Goal: Task Accomplishment & Management: Complete application form

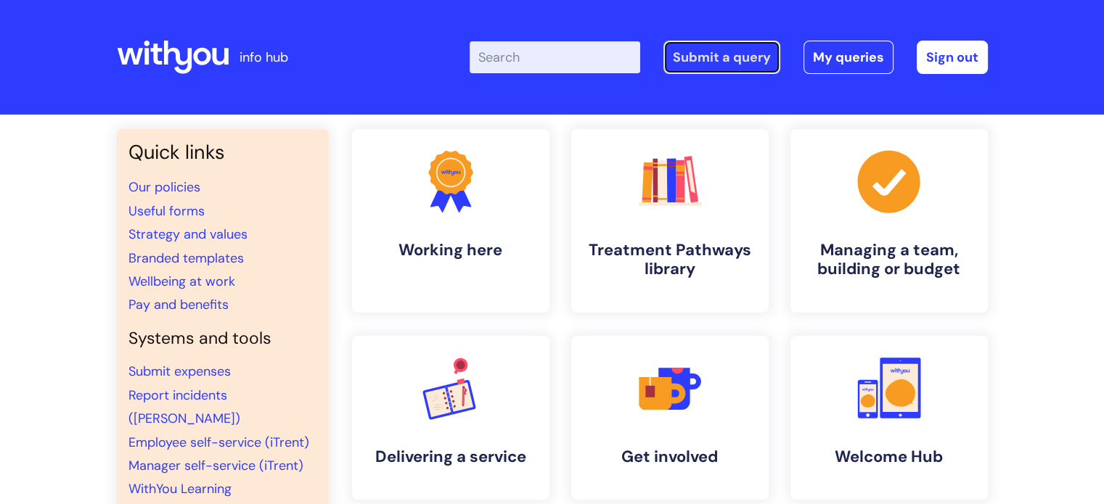
click at [725, 54] on link "Submit a query" at bounding box center [721, 57] width 117 height 33
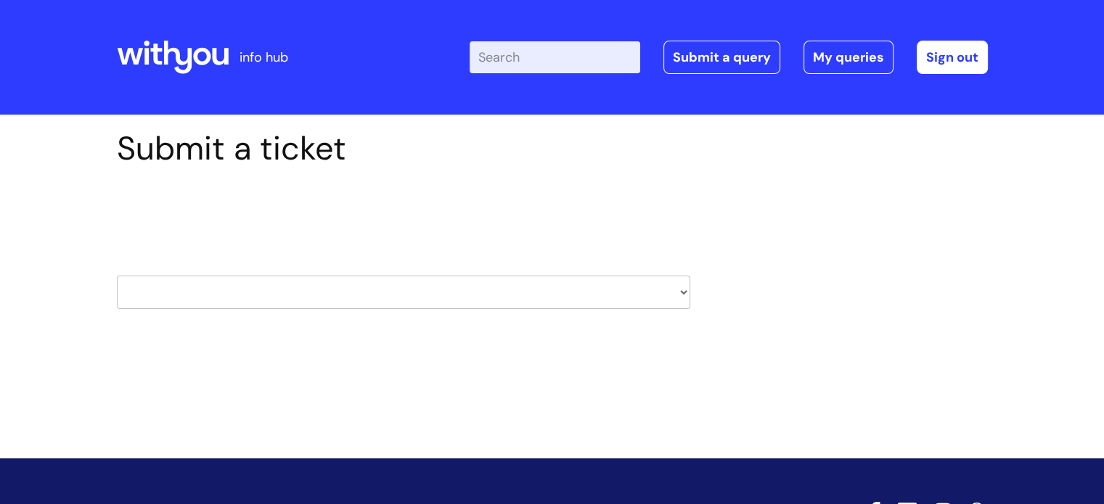
click at [422, 281] on select "HR / People IT and Support Clinical Drug Alerts Finance Accounts Data Support T…" at bounding box center [403, 292] width 573 height 33
select select "hr_/_people"
click at [117, 276] on select "HR / People IT and Support Clinical Drug Alerts Finance Accounts Data Support T…" at bounding box center [403, 292] width 573 height 33
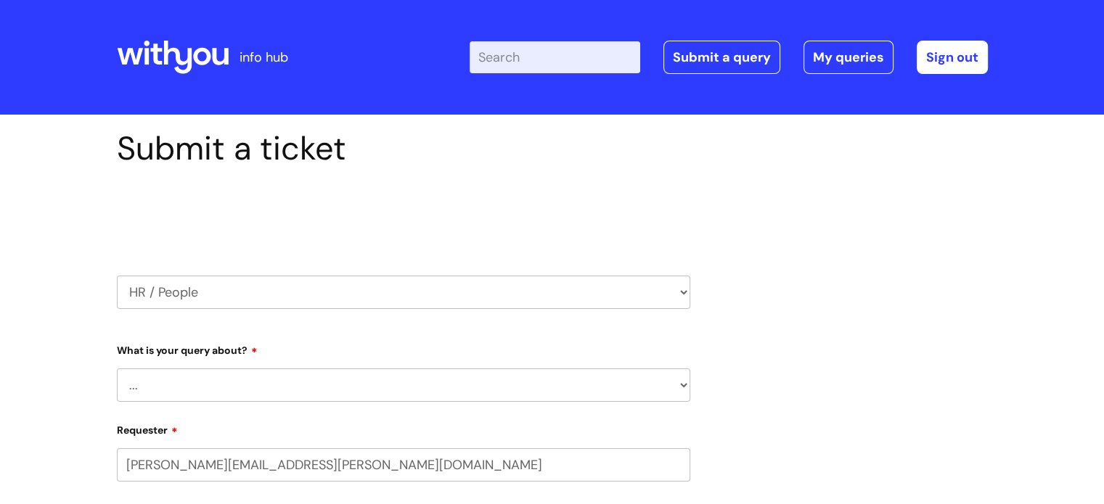
select select "80004286540"
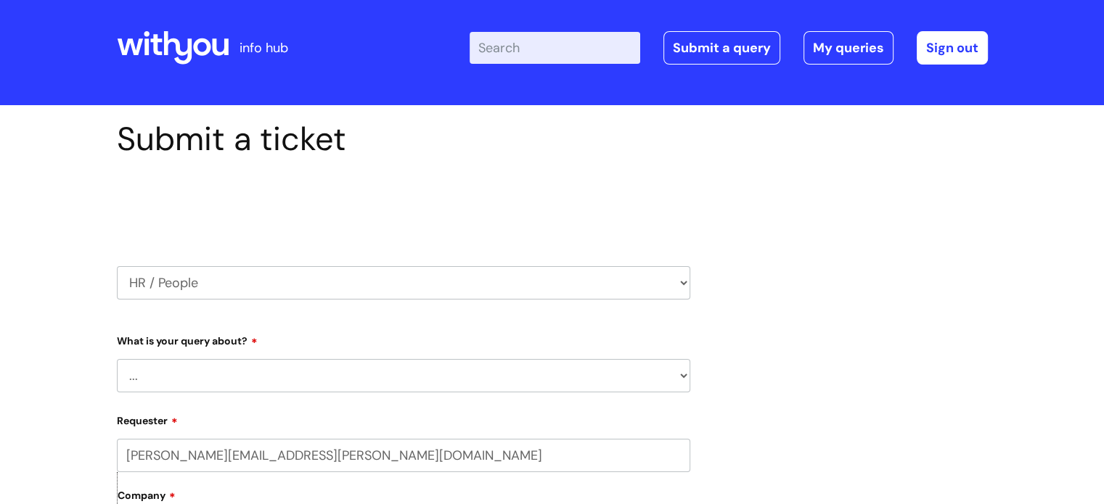
scroll to position [145, 0]
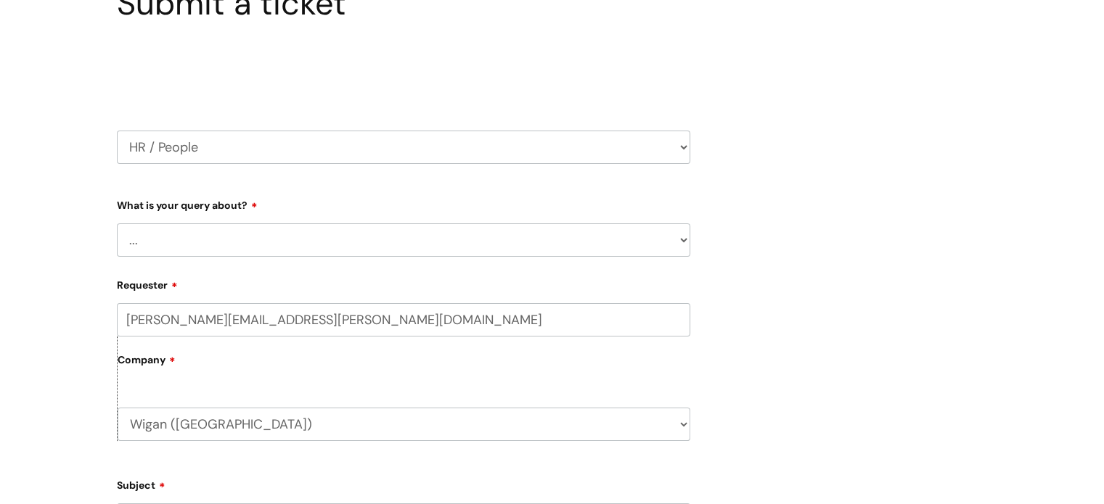
click at [393, 232] on select "... Absence Query Holiday Query Employee change request General HR Query iTrent…" at bounding box center [403, 240] width 573 height 33
select select "General HR Query"
click at [117, 224] on select "... Absence Query Holiday Query Employee change request General HR Query iTrent…" at bounding box center [403, 240] width 573 height 33
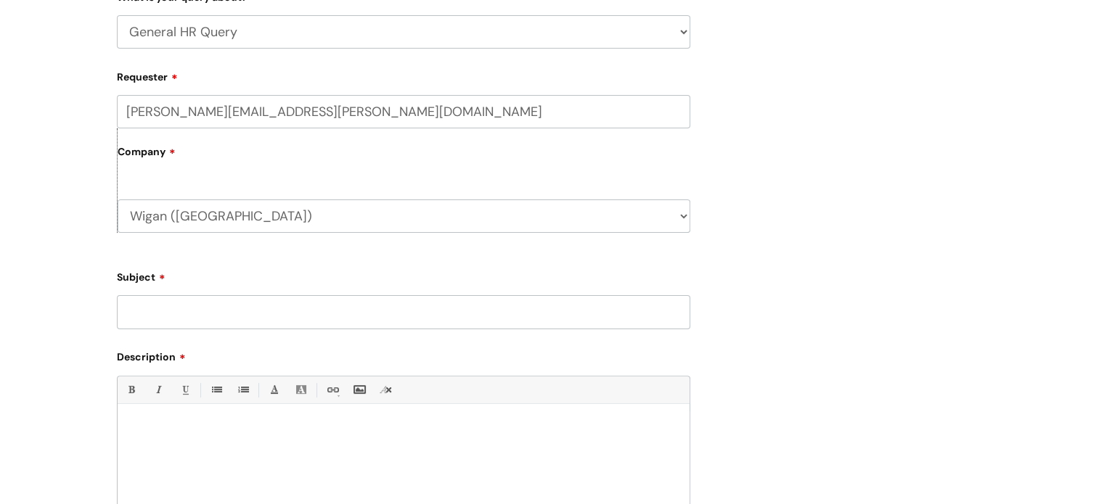
scroll to position [363, 0]
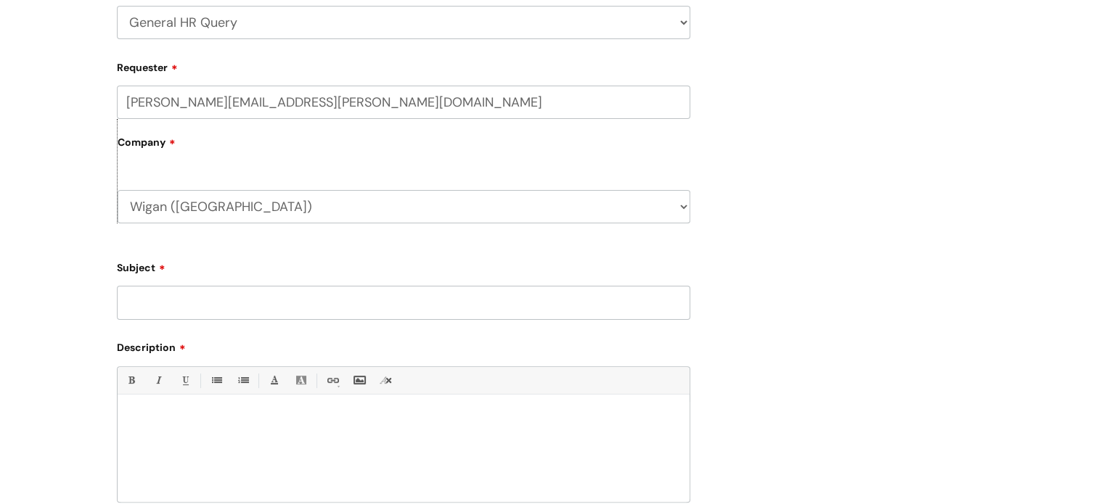
click at [289, 308] on input "Subject" at bounding box center [403, 302] width 573 height 33
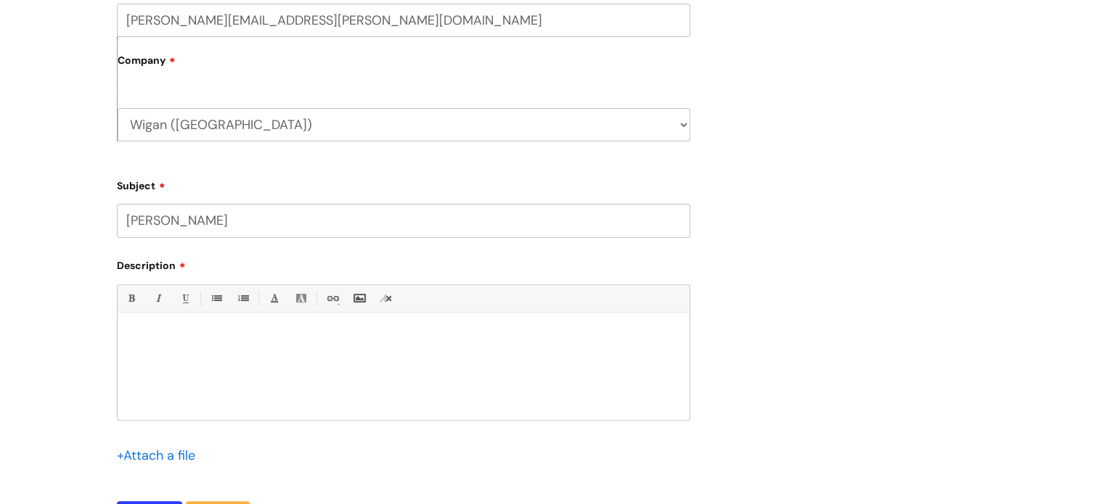
scroll to position [508, 0]
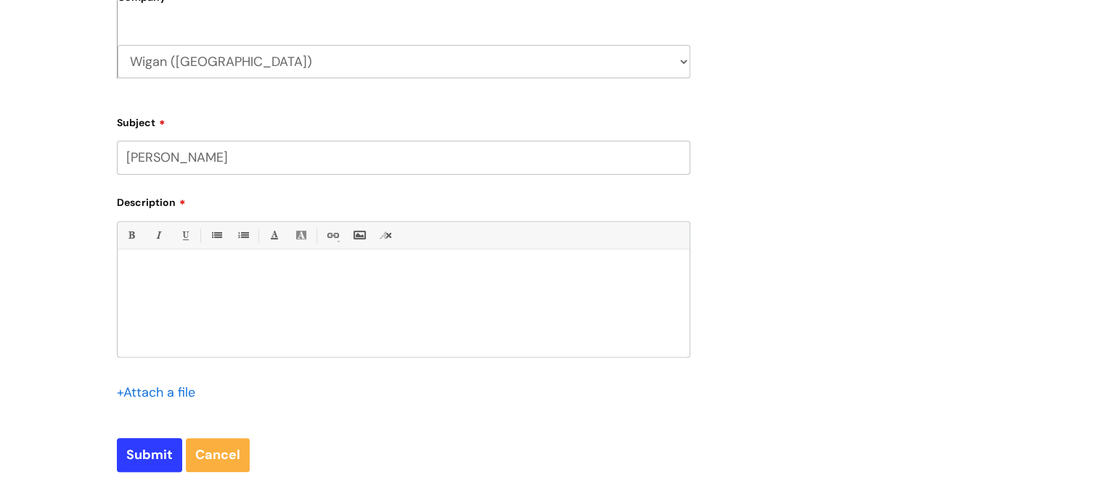
type input "[PERSON_NAME]"
click at [261, 301] on div at bounding box center [404, 307] width 572 height 100
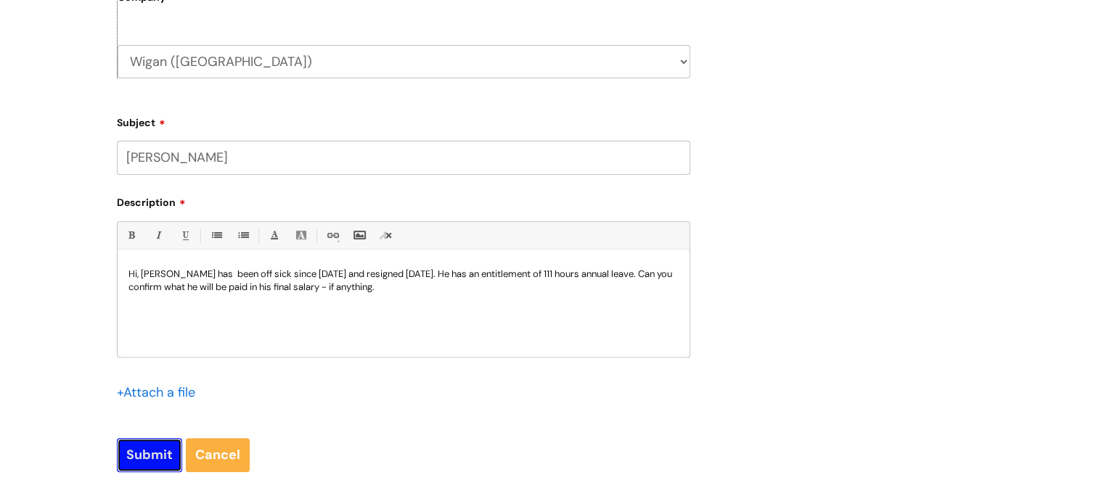
click at [143, 454] on input "Submit" at bounding box center [149, 454] width 65 height 33
type input "Please Wait..."
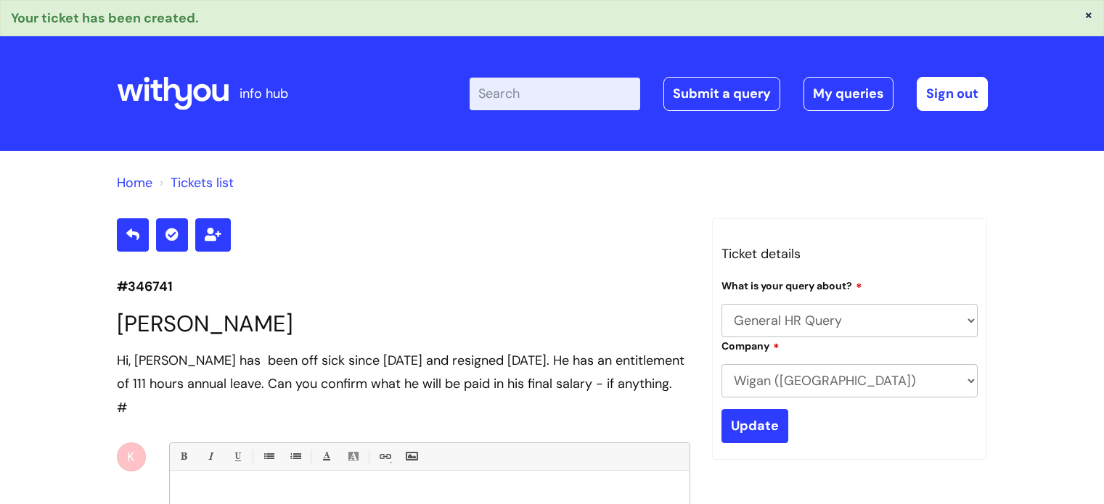
select select "General HR Query"
click at [189, 95] on icon at bounding box center [177, 93] width 28 height 33
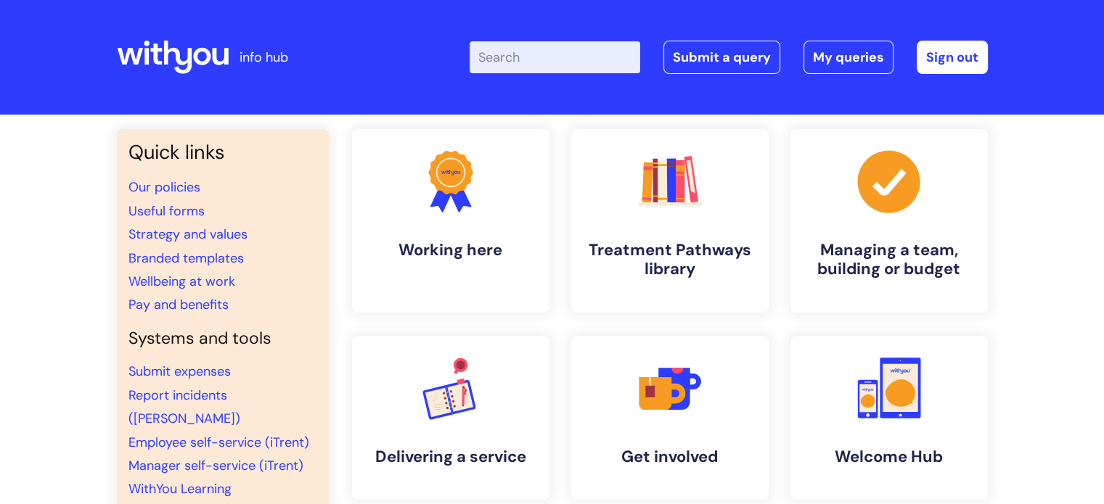
click at [162, 59] on icon at bounding box center [173, 57] width 112 height 35
click at [722, 57] on link "Submit a query" at bounding box center [721, 57] width 117 height 33
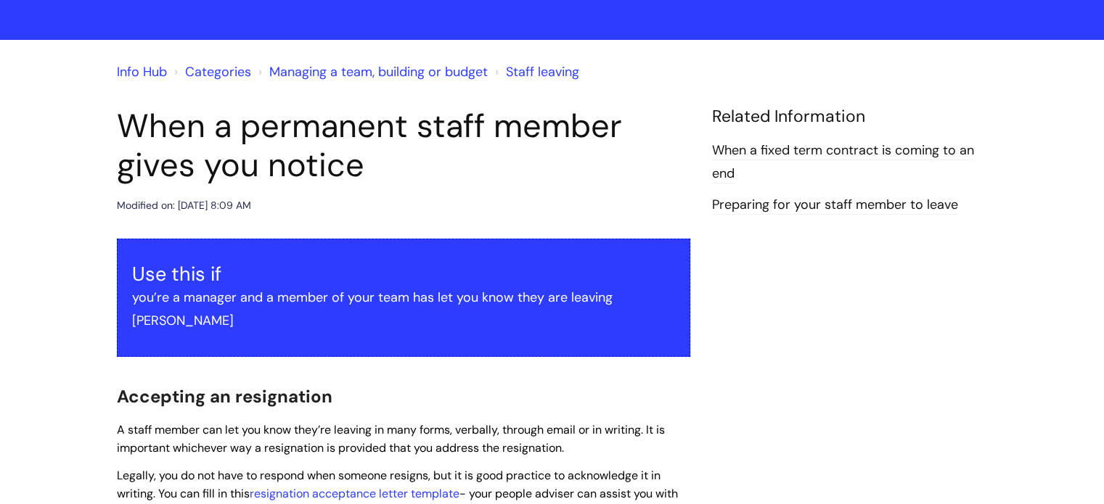
scroll to position [290, 0]
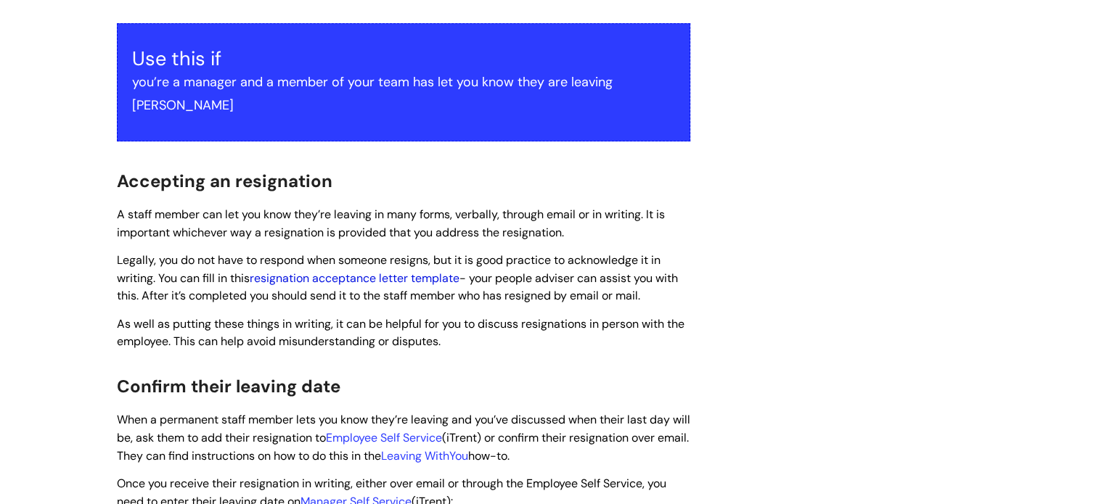
click at [311, 271] on link "resignation acceptance letter template" at bounding box center [355, 278] width 210 height 15
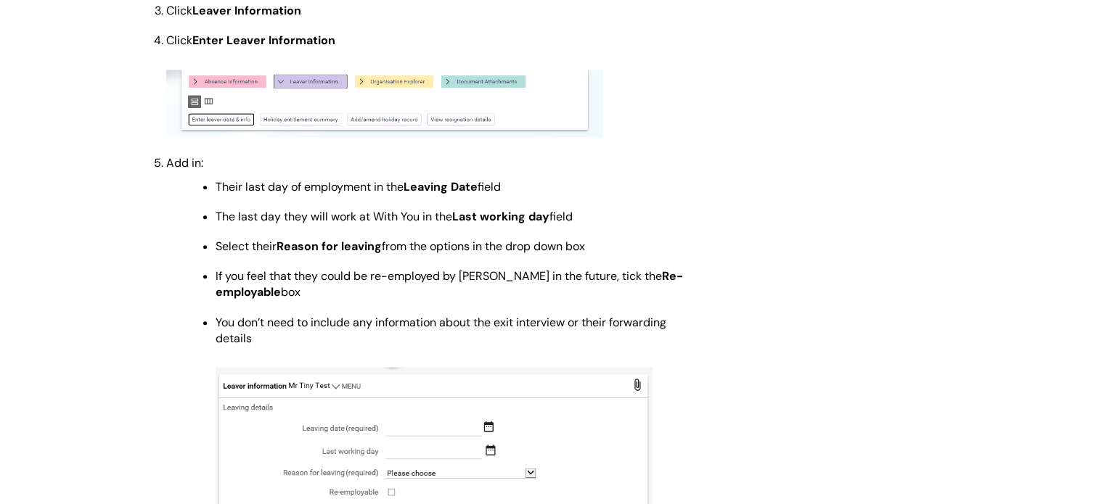
scroll to position [871, 0]
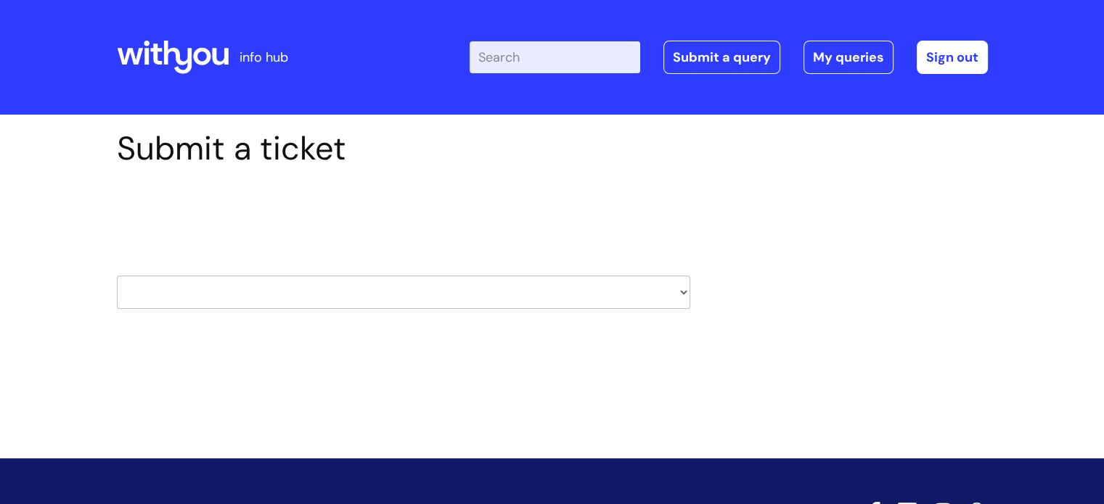
click at [283, 296] on select "HR / People IT and Support Clinical Drug Alerts Finance Accounts Data Support T…" at bounding box center [403, 292] width 573 height 33
select select "it_and_support"
click at [117, 276] on select "HR / People IT and Support Clinical Drug Alerts Finance Accounts Data Support T…" at bounding box center [403, 292] width 573 height 33
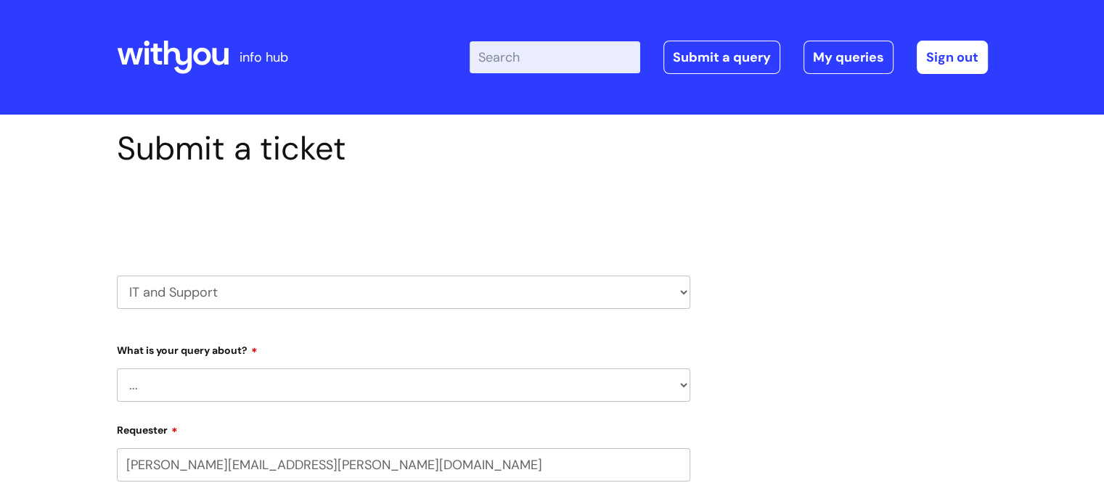
select select "80004286540"
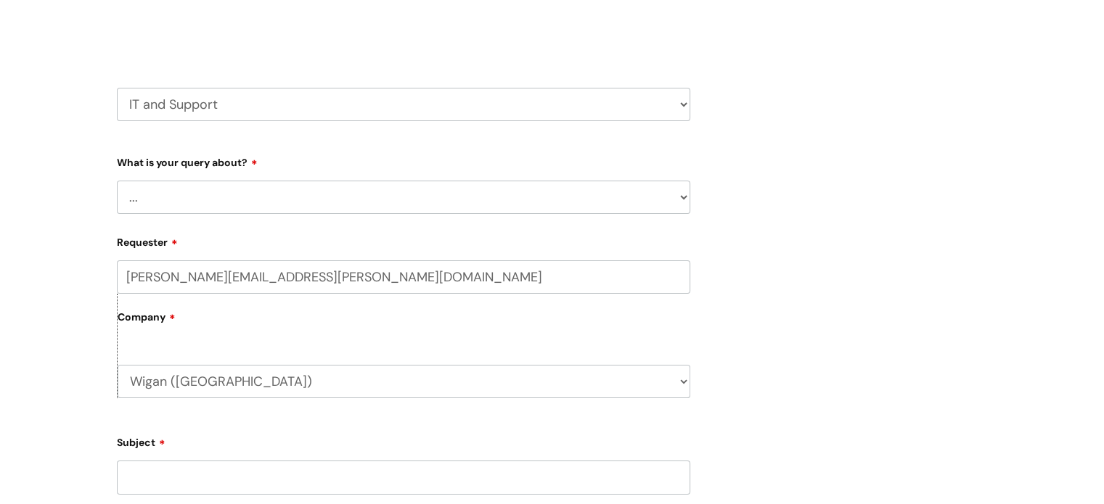
scroll to position [218, 0]
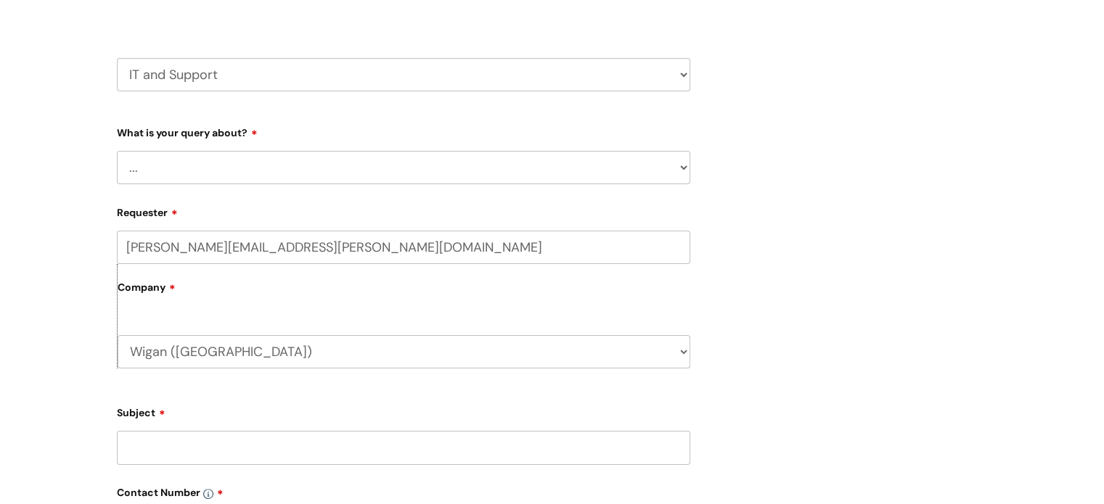
click at [302, 165] on select "... Mobile Phone Reset & MFA Accounts, Starters and Leavers IT Hardware issue I…" at bounding box center [403, 167] width 573 height 33
select select "Something Else"
click at [117, 151] on select "... Mobile Phone Reset & MFA Accounts, Starters and Leavers IT Hardware issue I…" at bounding box center [403, 167] width 573 height 33
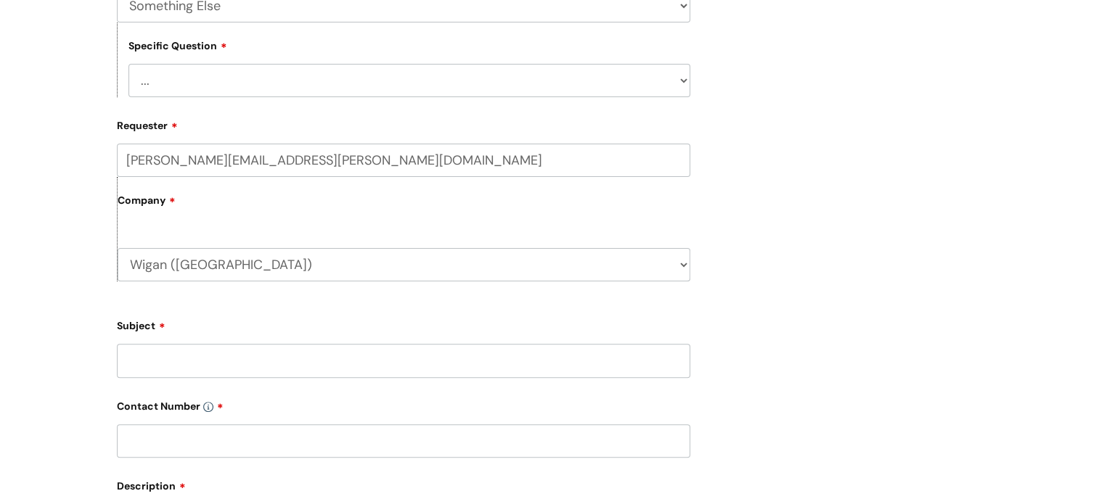
scroll to position [435, 0]
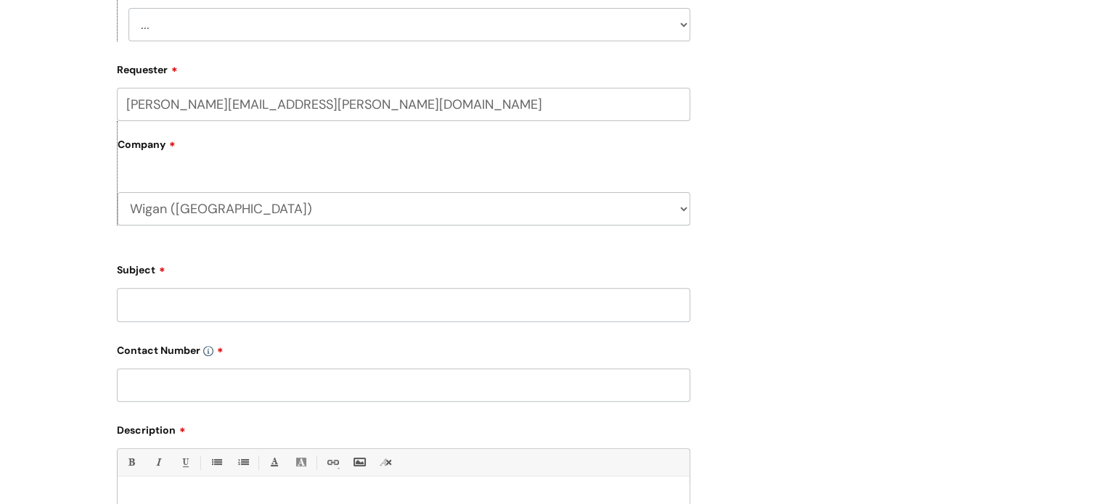
click at [264, 310] on input "Subject" at bounding box center [403, 304] width 573 height 33
type input "Asset number query"
click at [210, 380] on input "text" at bounding box center [403, 385] width 573 height 33
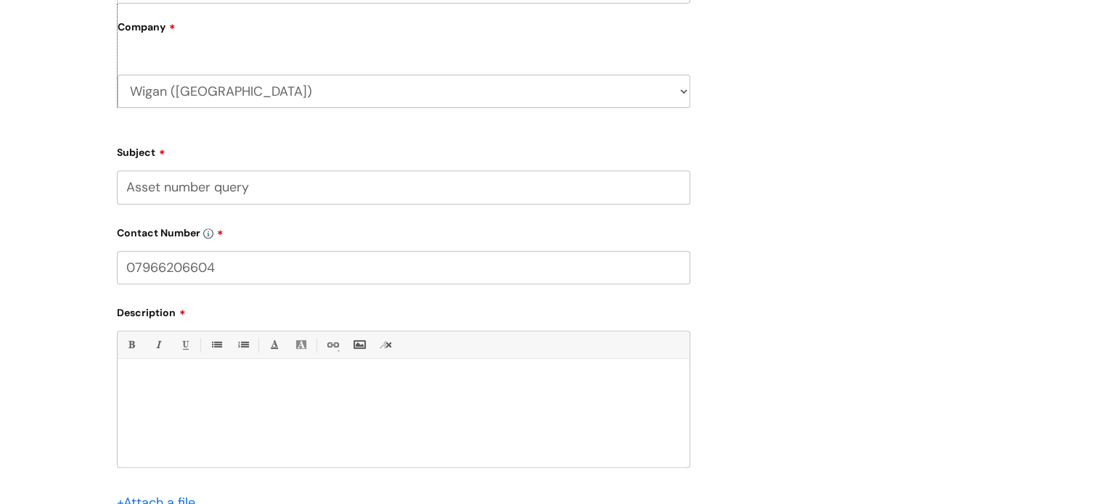
scroll to position [726, 0]
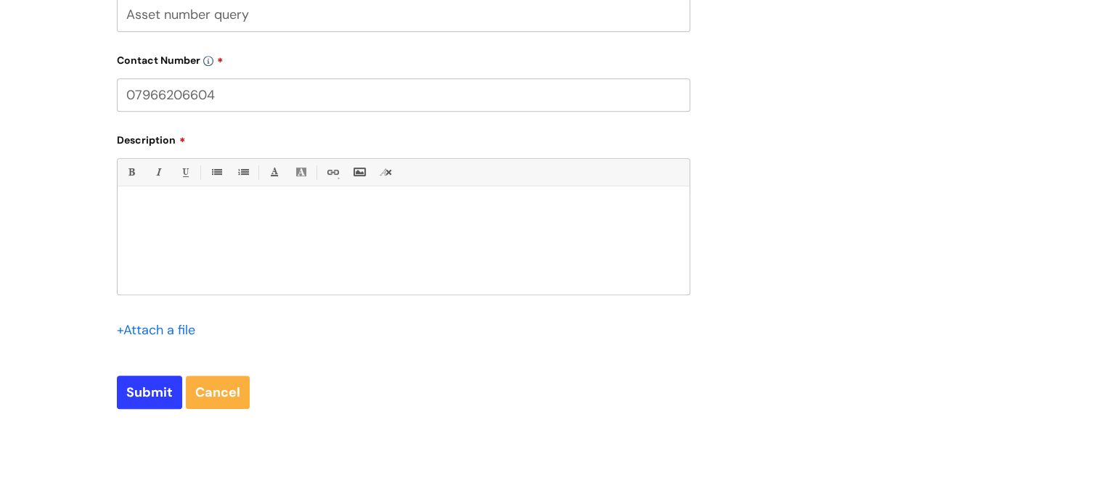
type input "07966206604"
click at [228, 243] on div at bounding box center [404, 245] width 572 height 100
click at [393, 213] on p "Hi, can you provide me with the asset number for Thomas Regans Chromebook?" at bounding box center [403, 211] width 550 height 13
click at [406, 211] on p "Hi, can you provide me with the asset number for Thomas Regans Chromebook?" at bounding box center [403, 211] width 550 height 13
click at [514, 204] on div "Hi, can you provide me with the asset number for Thomas Regan's Chromebook?" at bounding box center [404, 245] width 572 height 100
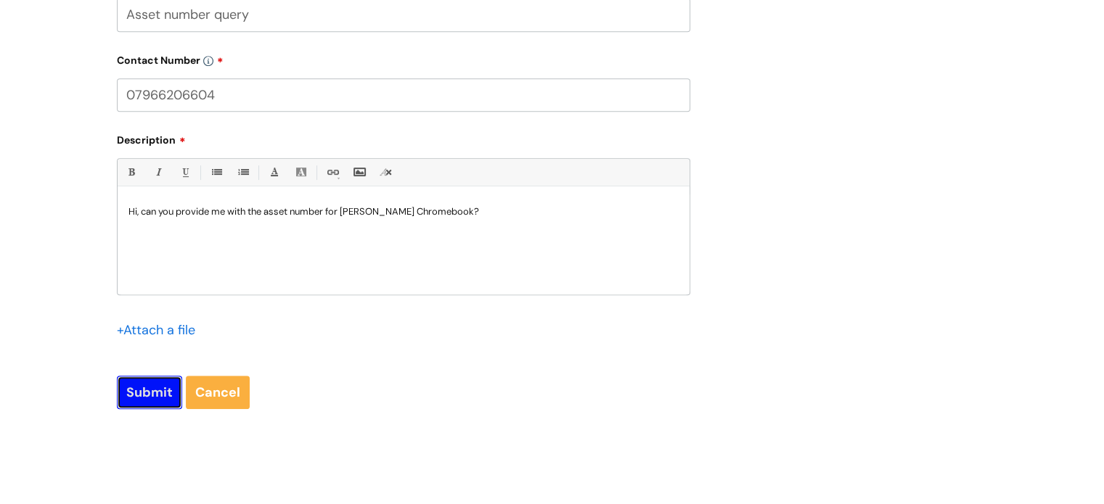
click at [150, 385] on input "Submit" at bounding box center [149, 392] width 65 height 33
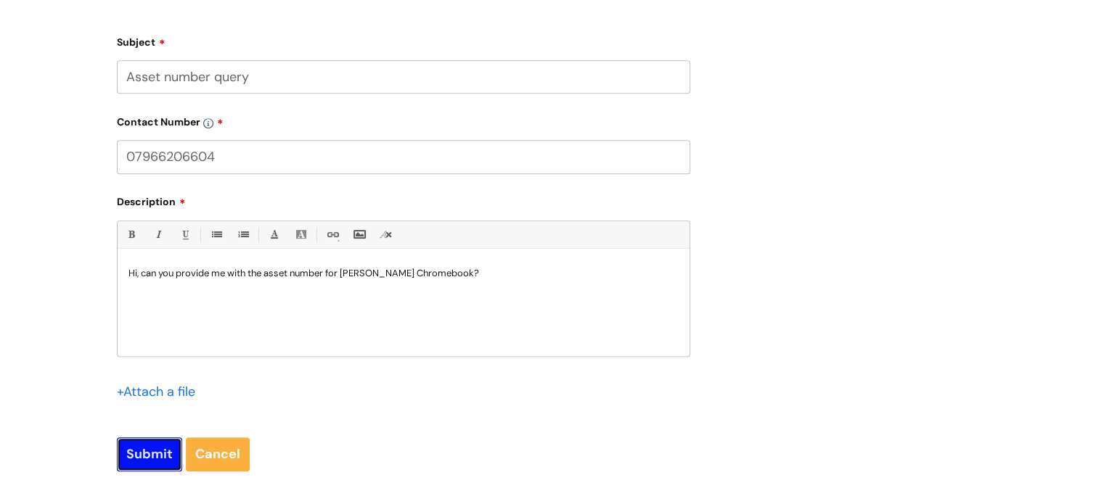
scroll to position [679, 0]
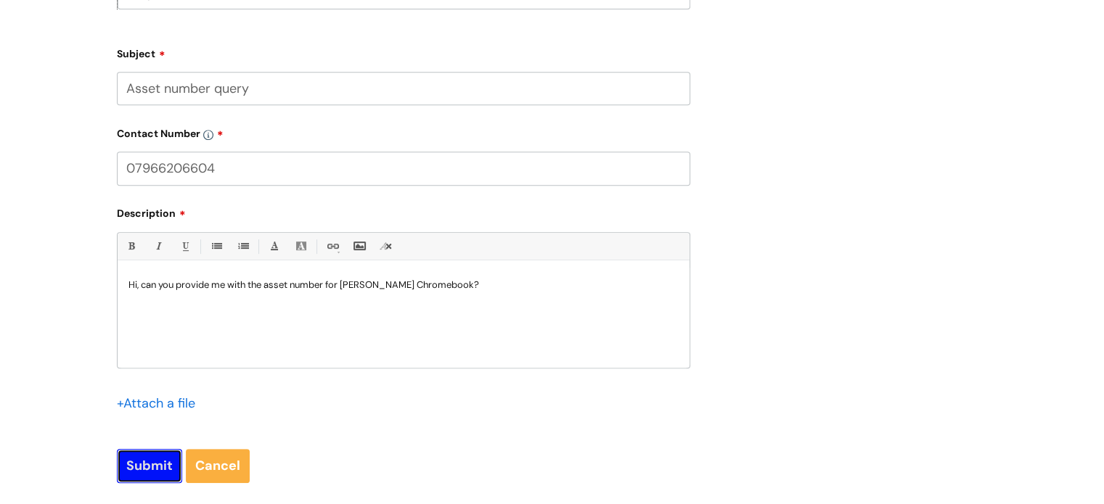
click at [136, 468] on input "Submit" at bounding box center [149, 465] width 65 height 33
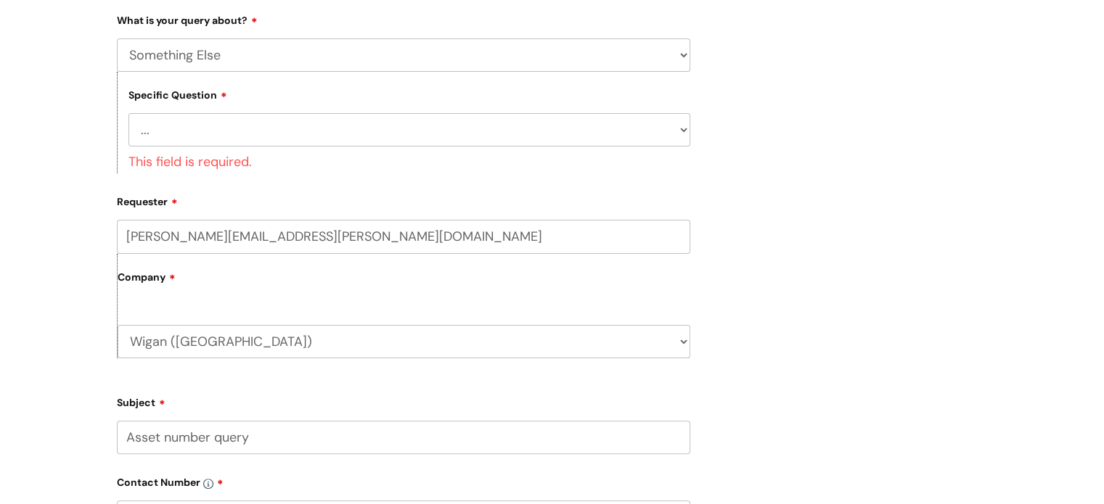
scroll to position [316, 0]
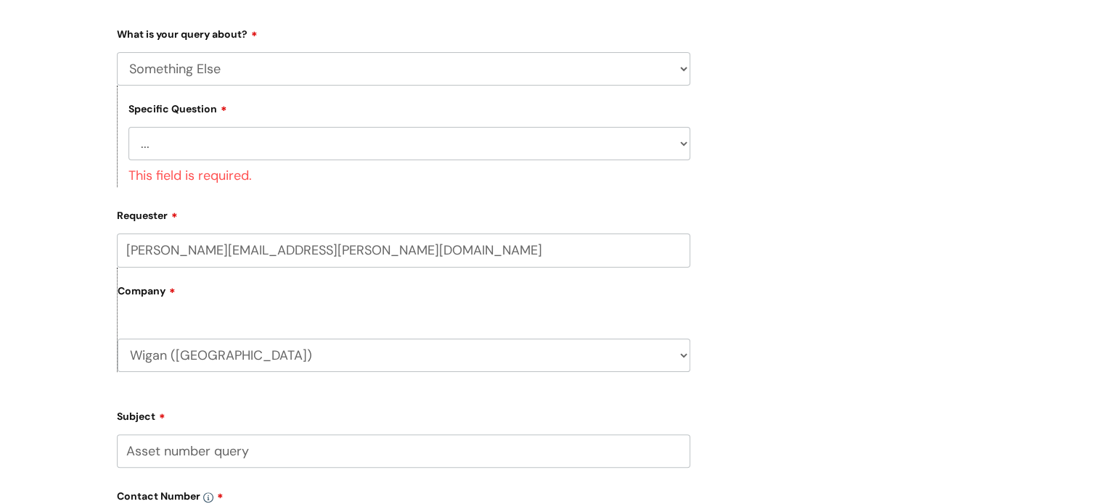
click at [303, 139] on select "... My problem is not listed" at bounding box center [409, 143] width 562 height 33
click at [302, 150] on select "... My problem is not listed" at bounding box center [409, 143] width 562 height 33
click at [296, 168] on div "This field is required." at bounding box center [409, 173] width 562 height 27
click at [302, 136] on select "... My problem is not listed" at bounding box center [409, 143] width 562 height 33
select select "My problem is not listed"
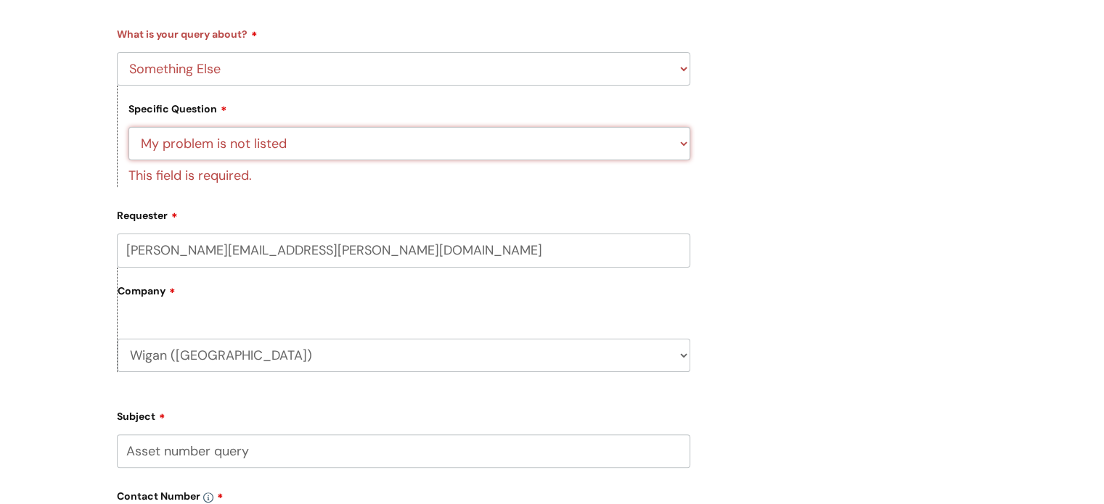
click at [128, 127] on select "... My problem is not listed" at bounding box center [409, 143] width 562 height 33
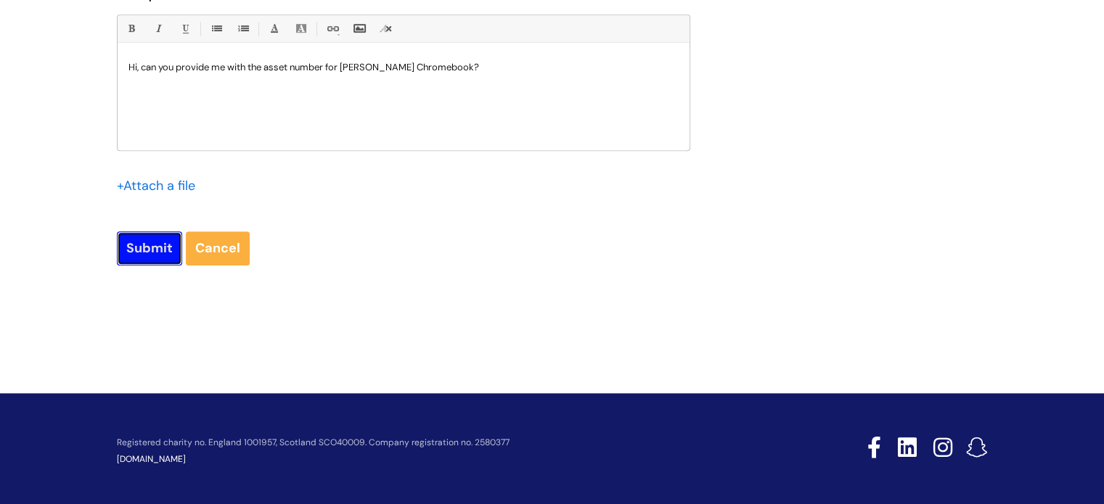
scroll to position [870, 0]
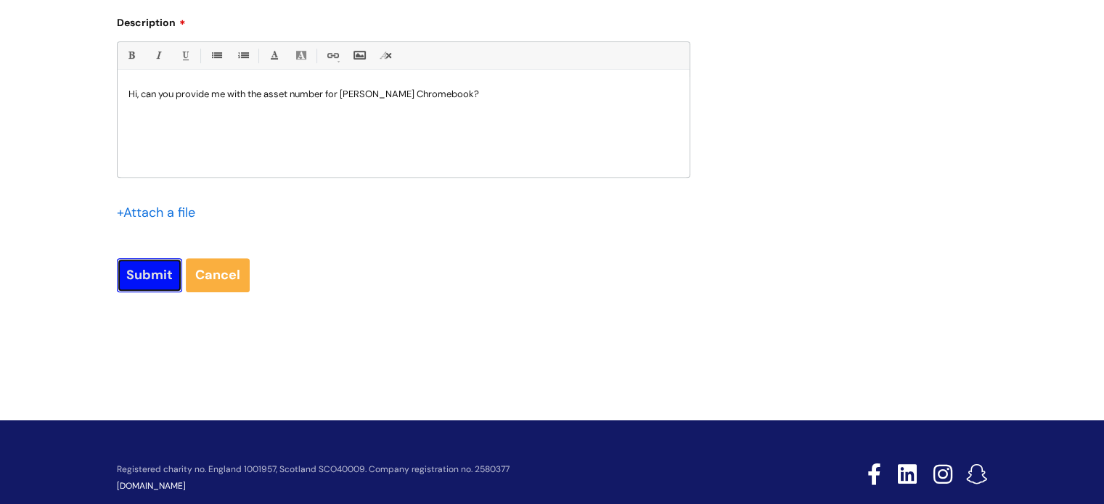
click at [148, 258] on input "Submit" at bounding box center [149, 274] width 65 height 33
type input "Please Wait..."
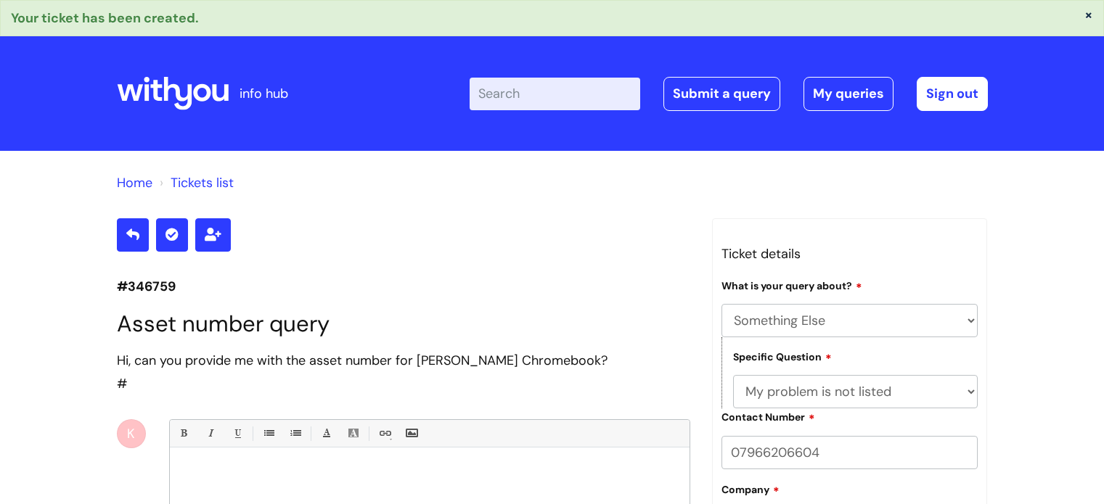
select select "Something Else"
select select "My problem is not listed"
click at [177, 90] on icon at bounding box center [177, 93] width 28 height 33
